Goal: Navigation & Orientation: Find specific page/section

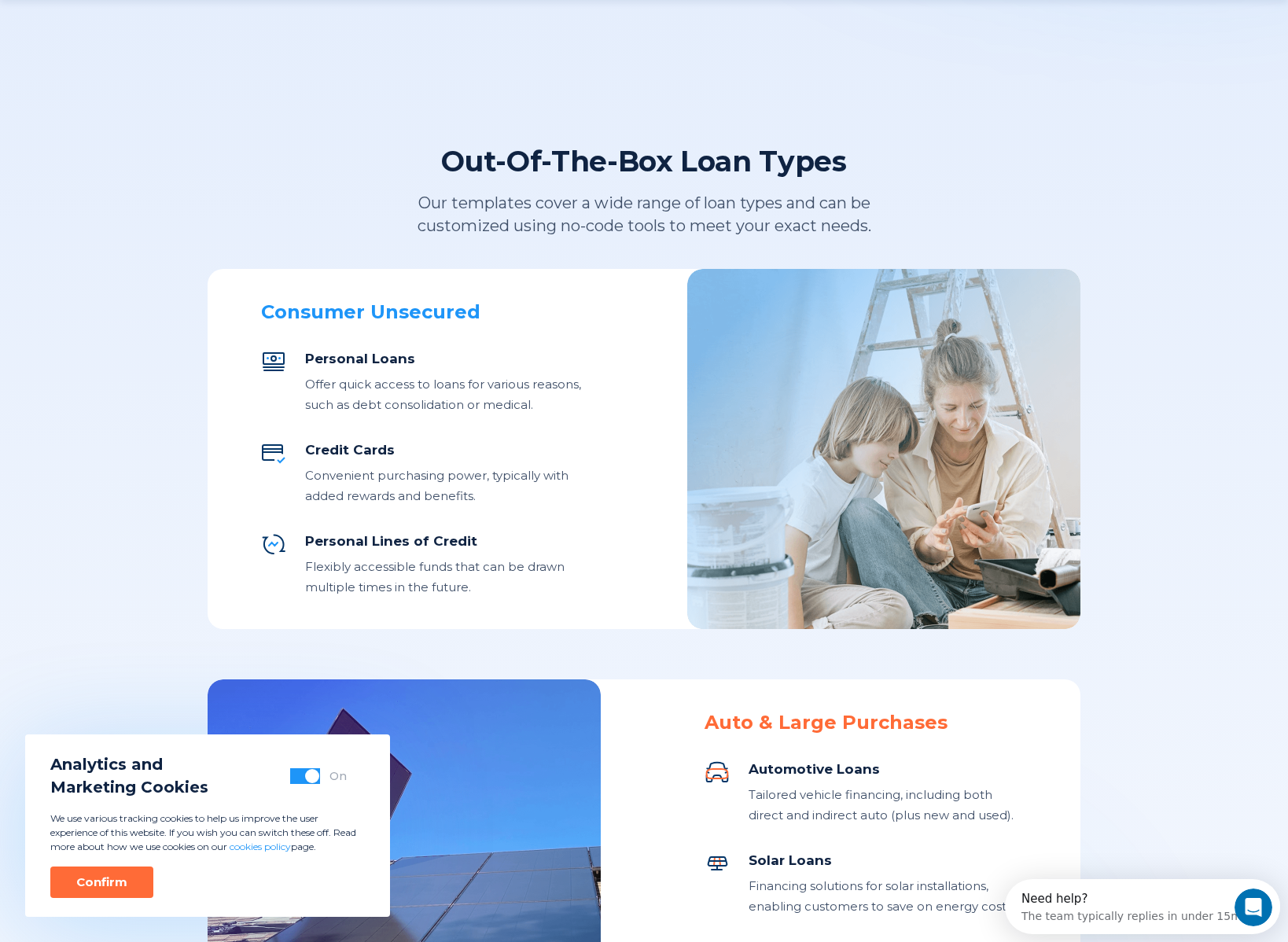
click at [309, 779] on span "button" at bounding box center [312, 776] width 14 height 14
click at [93, 880] on div "Confirm" at bounding box center [101, 882] width 51 height 16
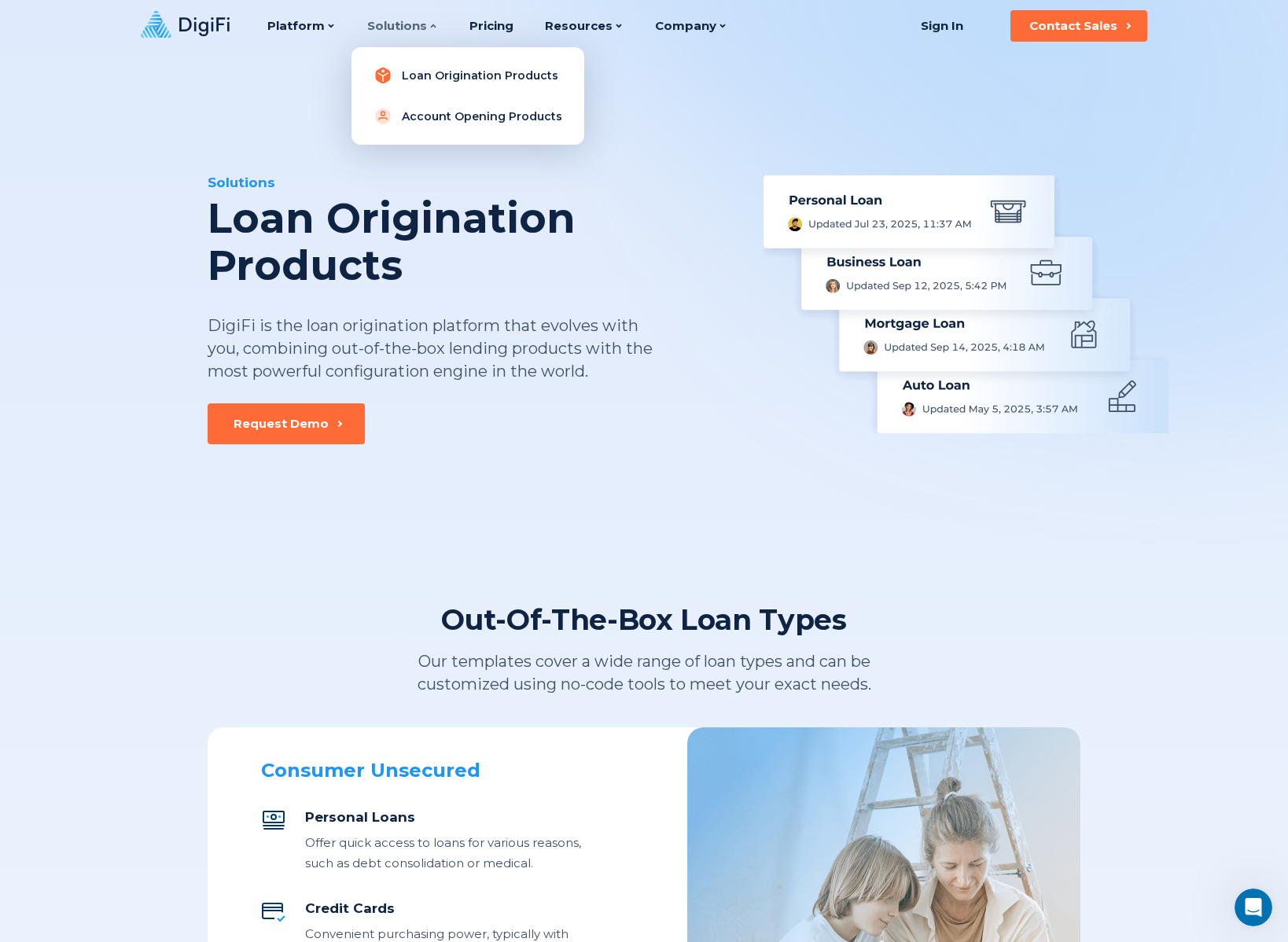
click at [423, 76] on link "Loan Origination Products" at bounding box center [467, 75] width 207 height 32
click at [405, 115] on link "Account Opening Products" at bounding box center [467, 116] width 207 height 32
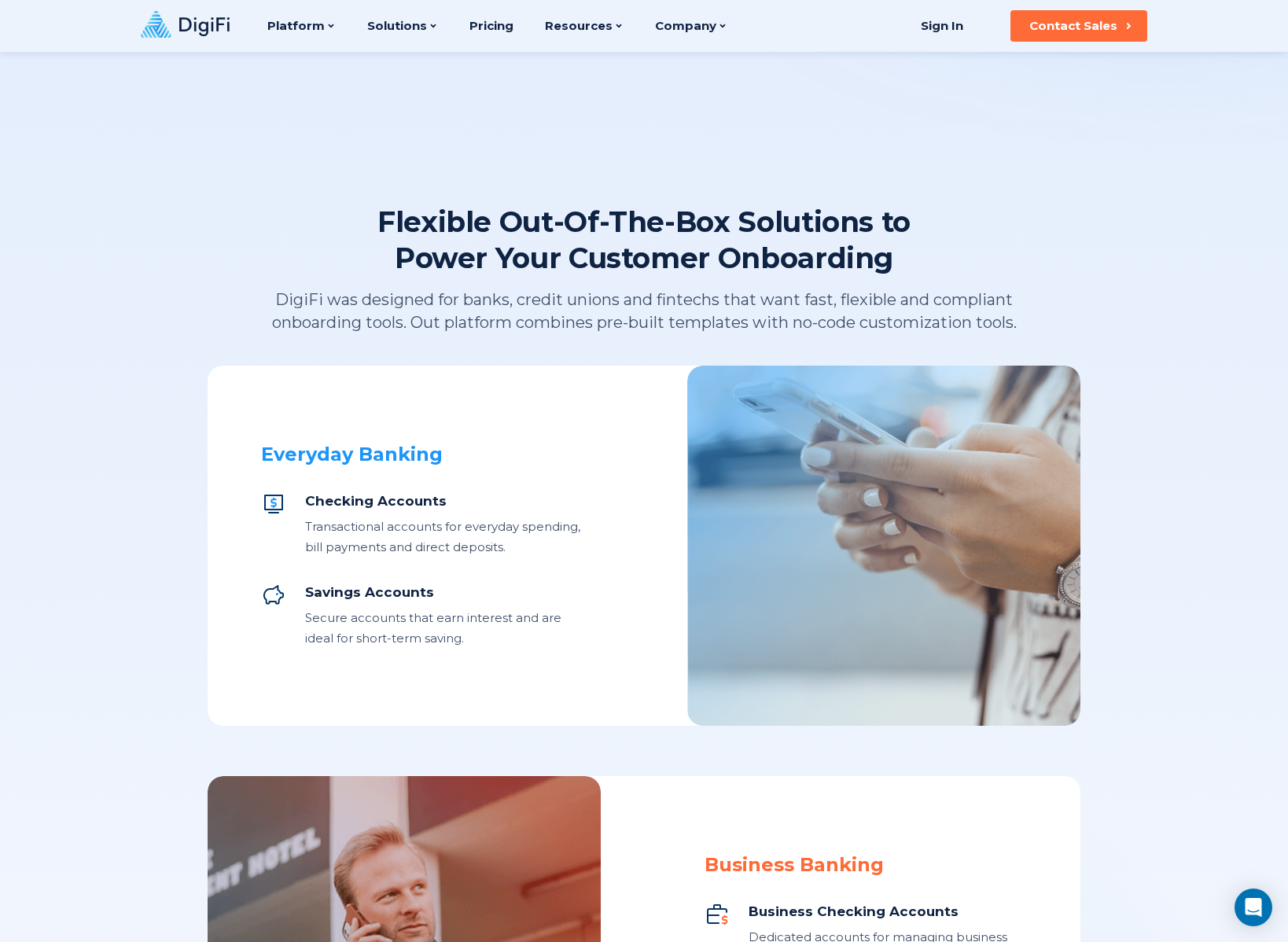
scroll to position [341, 0]
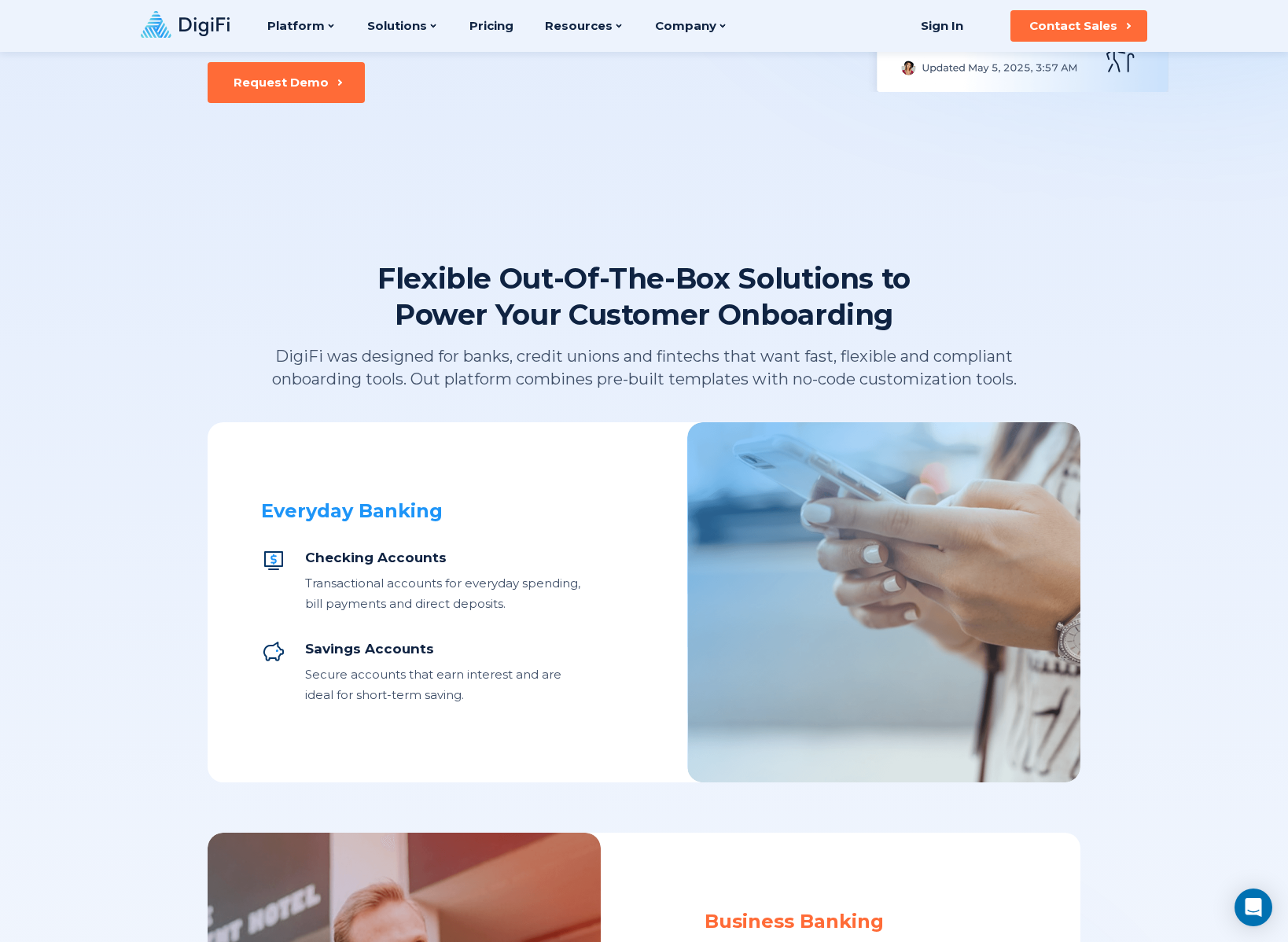
click at [145, 41] on div "Platform Platform Loan Origination System Account Opening System Integration Ma…" at bounding box center [433, 26] width 587 height 52
click at [201, 27] on icon at bounding box center [185, 24] width 89 height 27
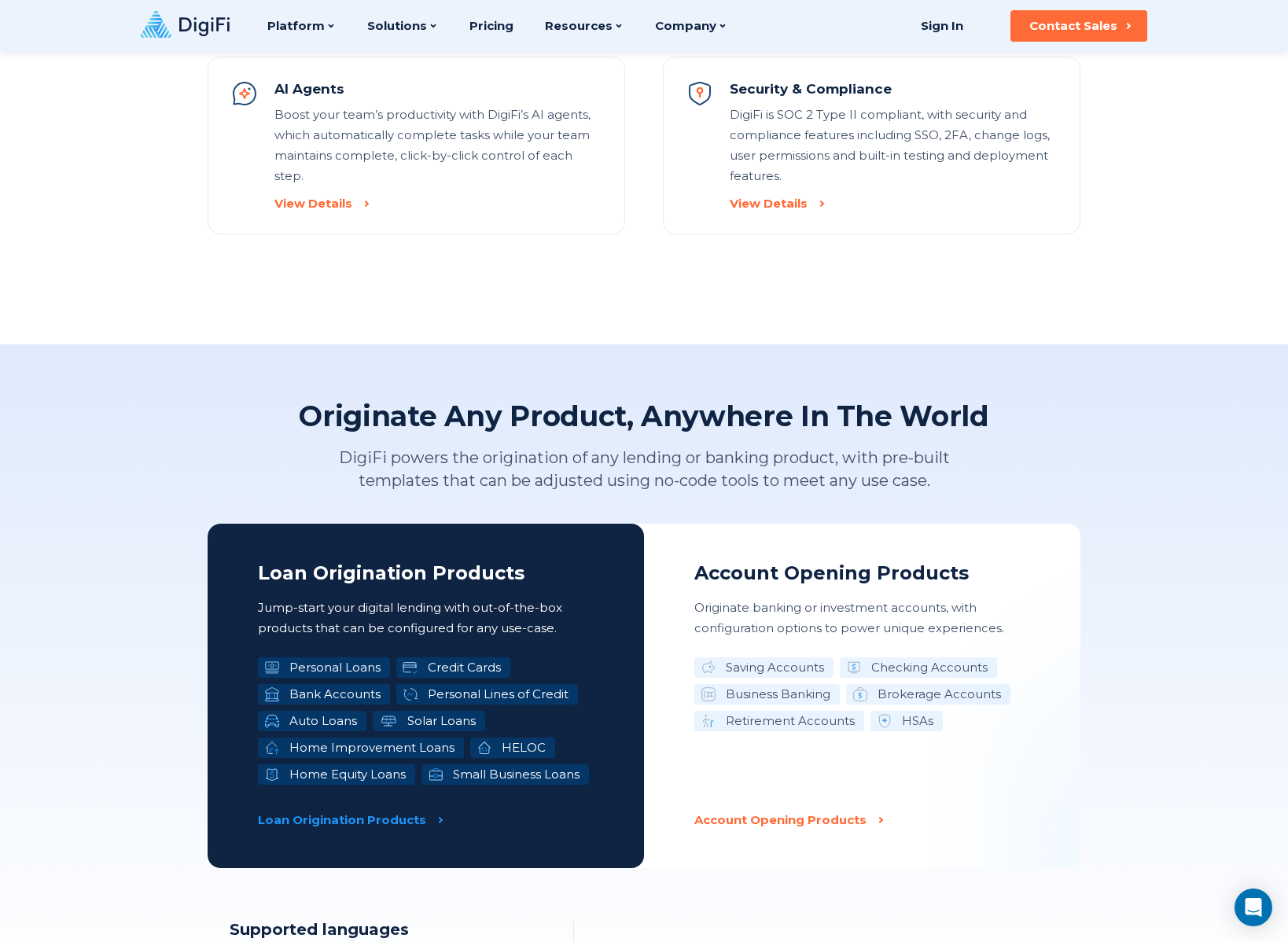
scroll to position [2042, 0]
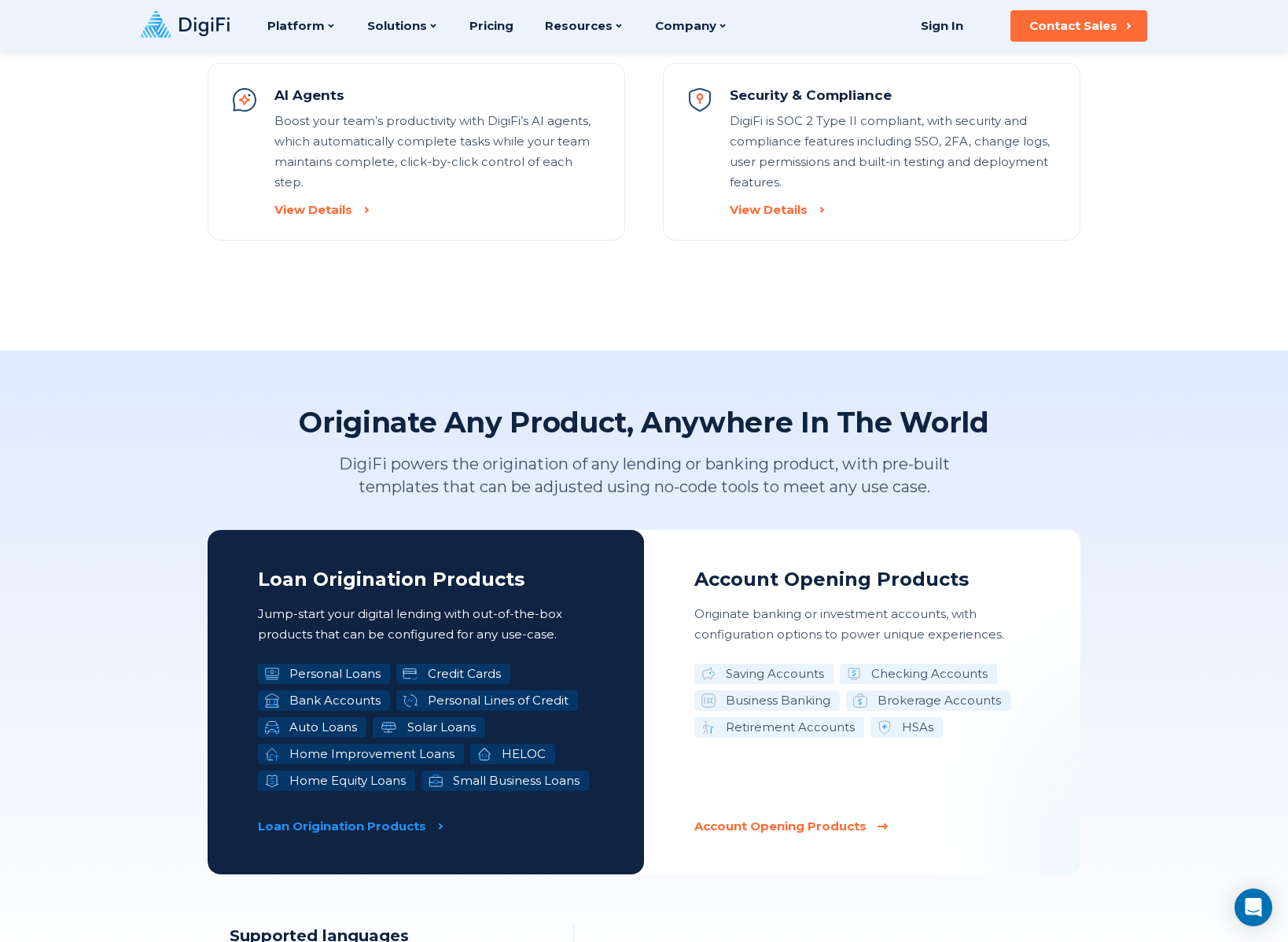
click at [800, 816] on p "Account Opening Products" at bounding box center [779, 826] width 172 height 20
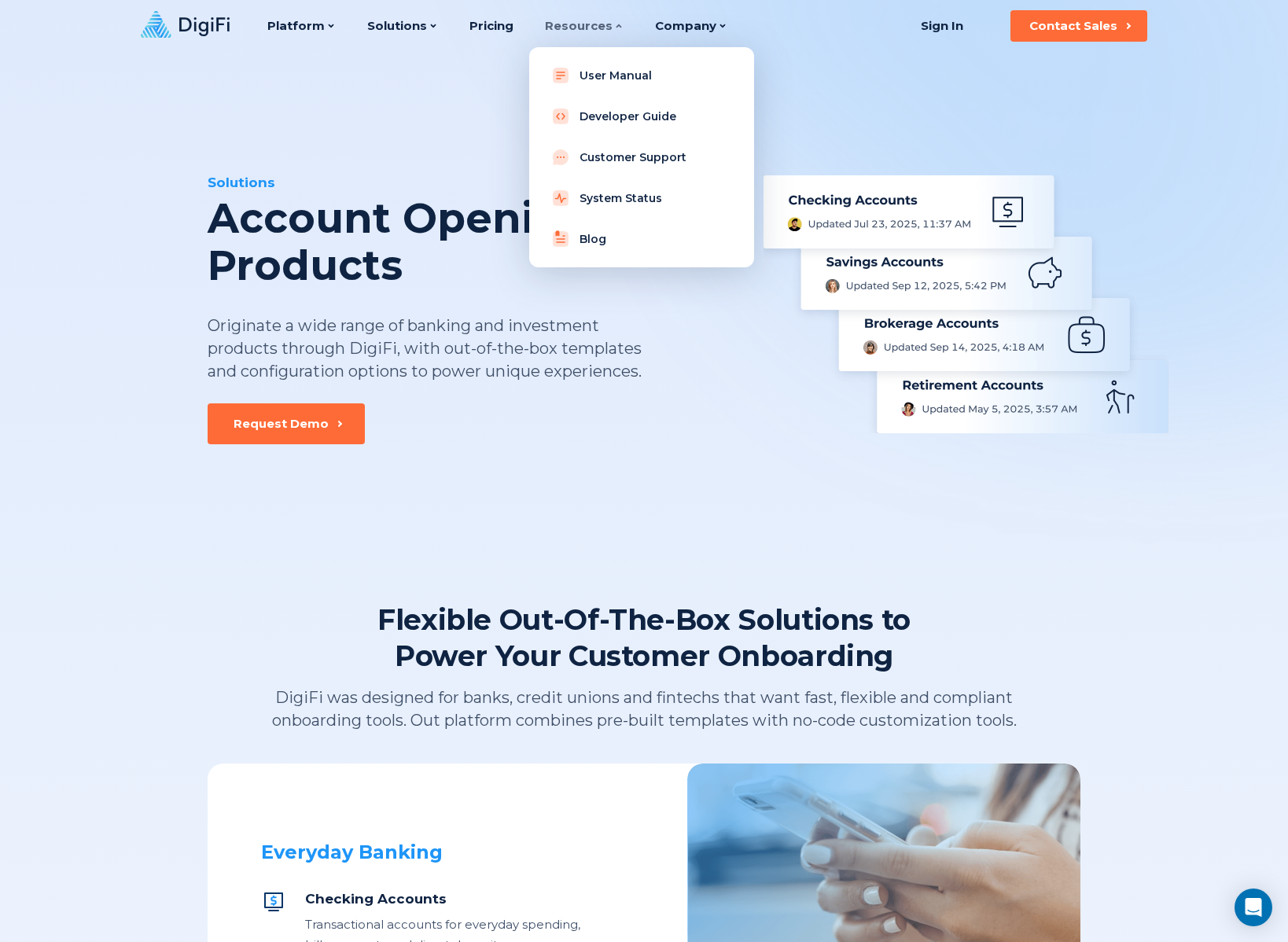
click at [563, 31] on div "Resources" at bounding box center [584, 26] width 79 height 52
click at [611, 82] on link "User Manual" at bounding box center [641, 75] width 200 height 32
